Goal: Share content: Share content

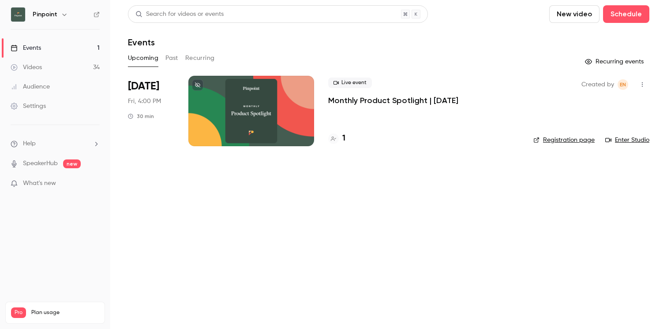
click at [53, 73] on link "Videos 34" at bounding box center [55, 67] width 110 height 19
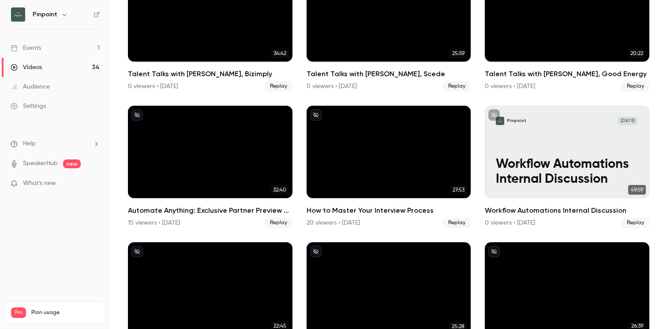
scroll to position [243, 0]
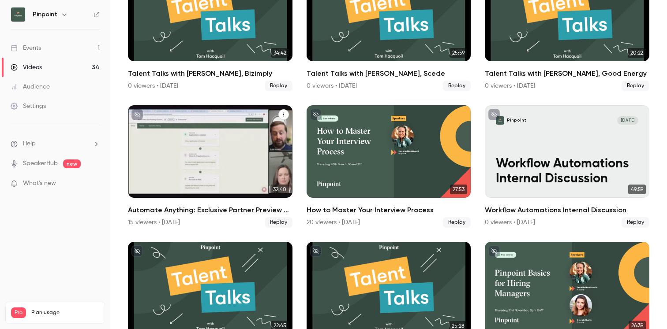
click at [284, 116] on icon "Automate Anything: Exclusive Partner Preview of Pinpoint’s Workflow Automations" at bounding box center [283, 114] width 5 height 5
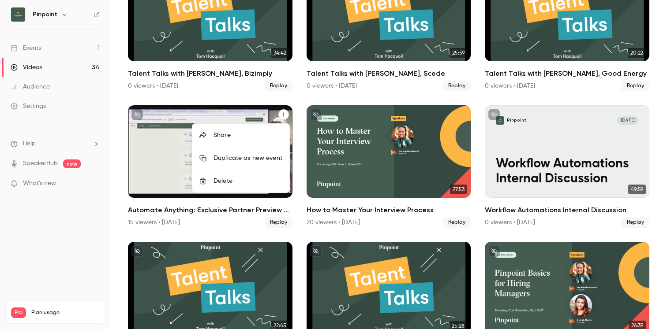
click at [259, 130] on li "Share" at bounding box center [240, 135] width 97 height 23
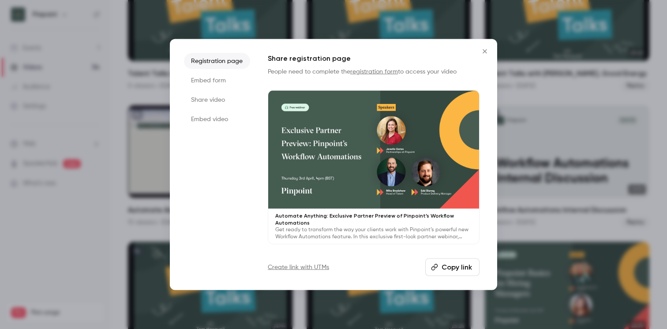
click at [466, 267] on button "Copy link" at bounding box center [452, 268] width 54 height 18
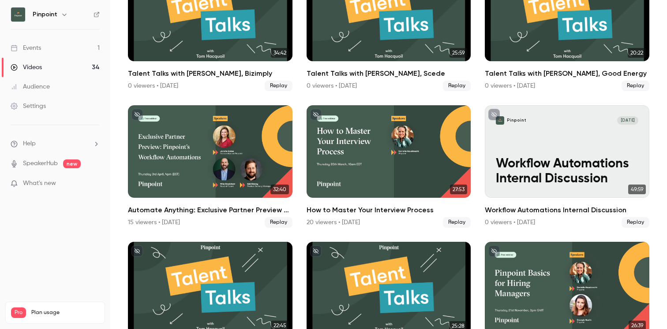
click at [45, 72] on link "Videos 34" at bounding box center [55, 67] width 110 height 19
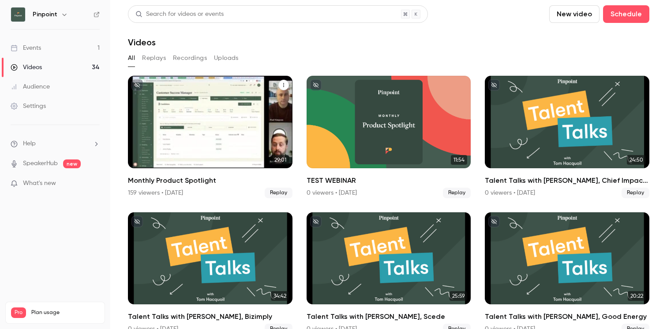
click at [175, 136] on div "Monthly Product Spotlight" at bounding box center [210, 122] width 164 height 93
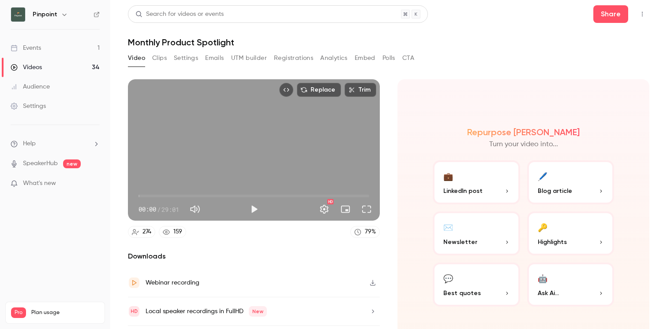
click at [287, 59] on button "Registrations" at bounding box center [293, 58] width 39 height 14
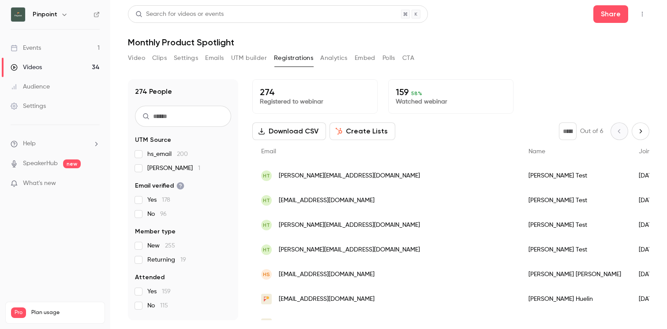
click at [55, 67] on link "Videos 34" at bounding box center [55, 67] width 110 height 19
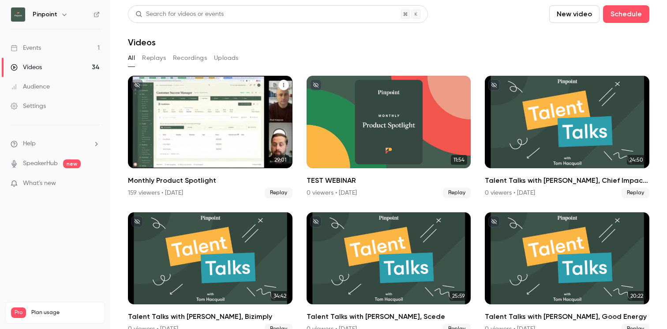
click at [284, 86] on icon "Monthly Product Spotlight" at bounding box center [283, 84] width 5 height 5
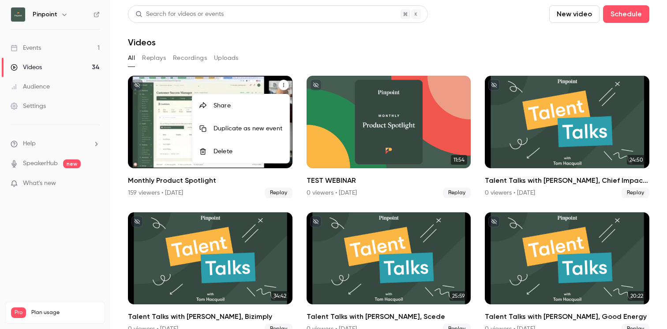
click at [259, 105] on div "Share" at bounding box center [247, 105] width 69 height 9
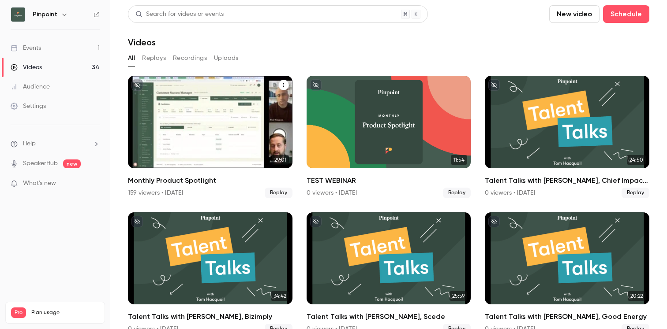
click at [288, 85] on button "Monthly Product Spotlight" at bounding box center [283, 85] width 11 height 11
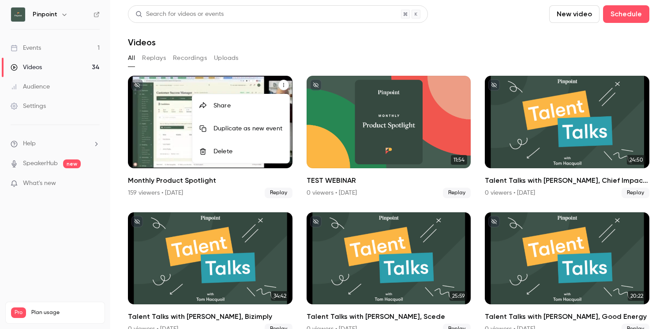
click at [256, 113] on li "Share" at bounding box center [240, 105] width 97 height 23
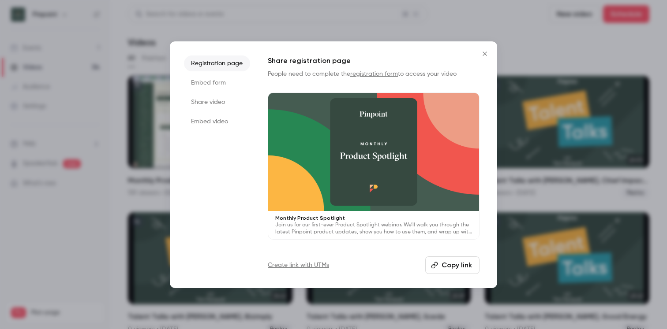
click at [442, 269] on button "Copy link" at bounding box center [452, 266] width 54 height 18
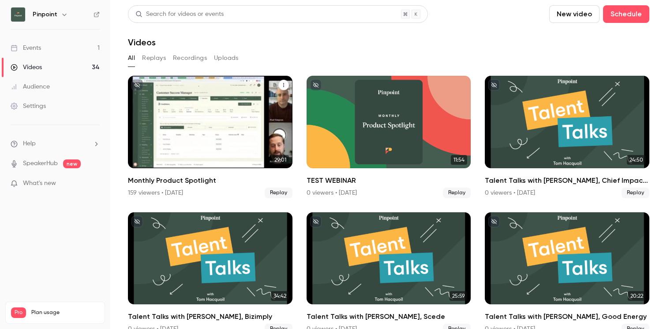
click at [194, 120] on div "Monthly Product Spotlight" at bounding box center [210, 122] width 164 height 93
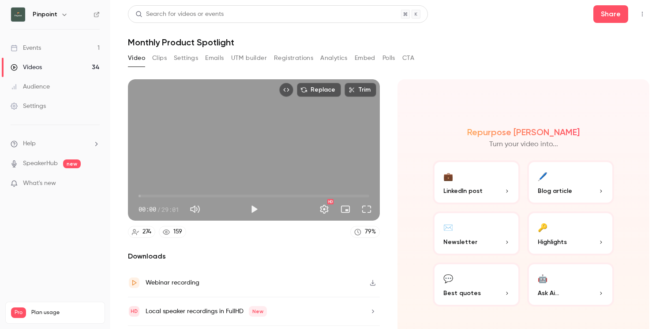
click at [287, 61] on button "Registrations" at bounding box center [293, 58] width 39 height 14
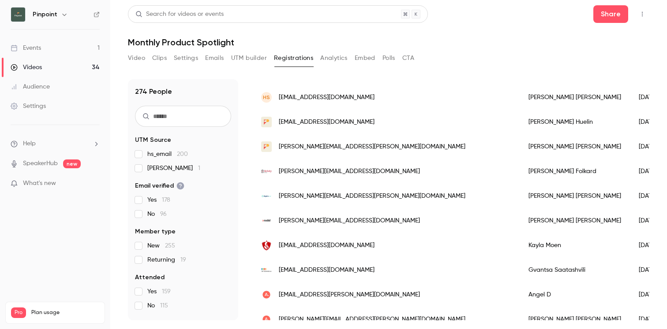
scroll to position [176, 0]
